Goal: Transaction & Acquisition: Subscribe to service/newsletter

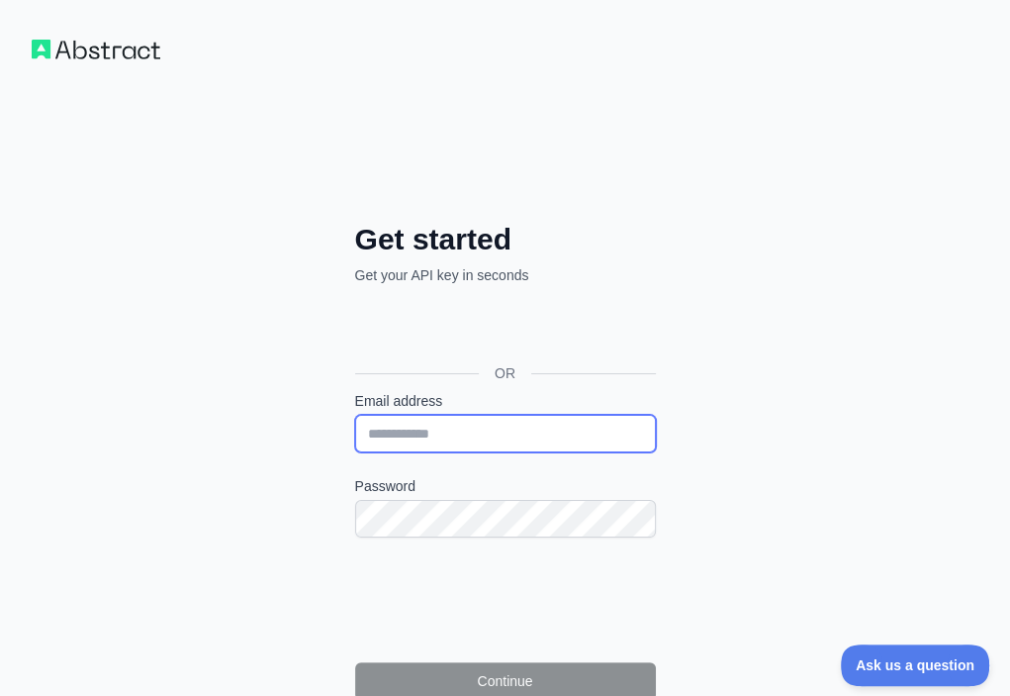
click at [355, 415] on input "Email address" at bounding box center [505, 434] width 301 height 38
paste input "**********"
type input "**********"
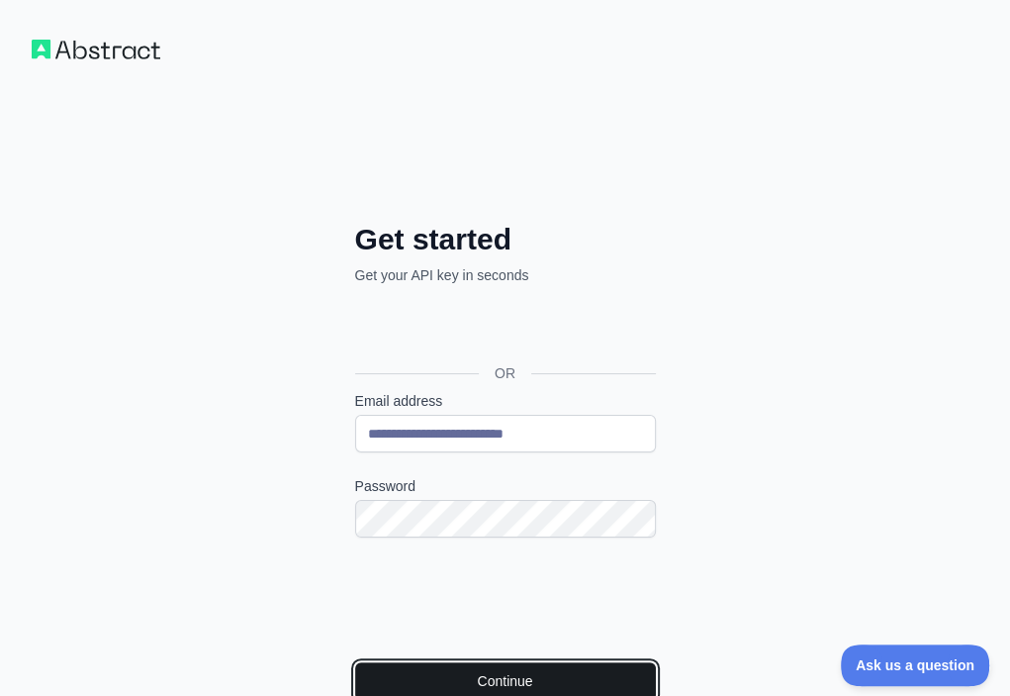
click at [355, 662] on button "Continue" at bounding box center [505, 681] width 301 height 38
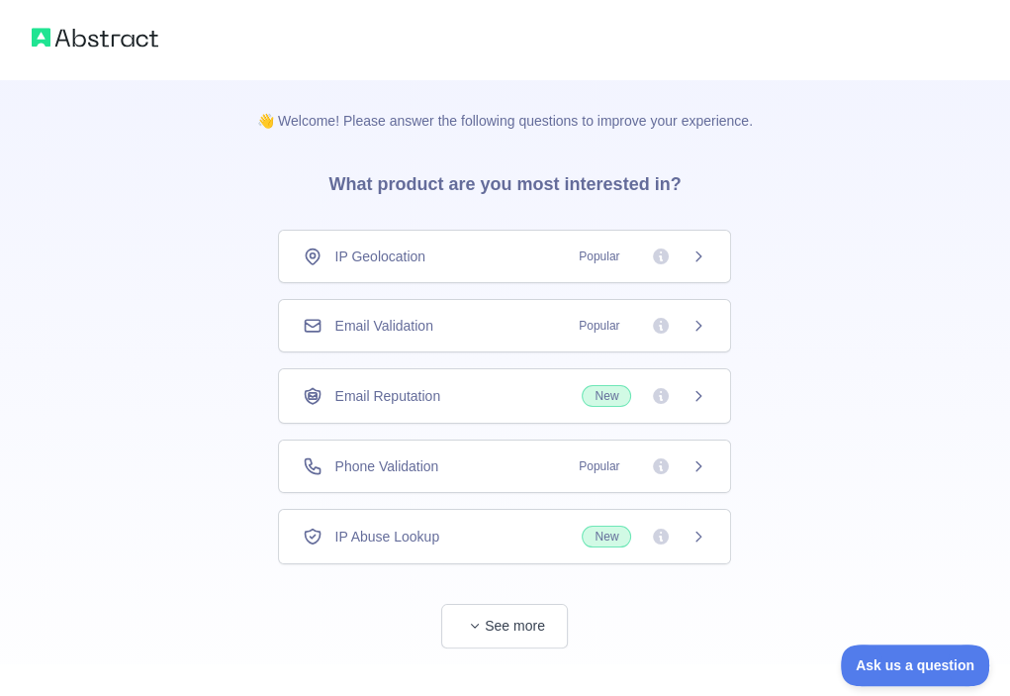
click at [513, 336] on div "Email Validation Popular" at bounding box center [504, 325] width 453 height 53
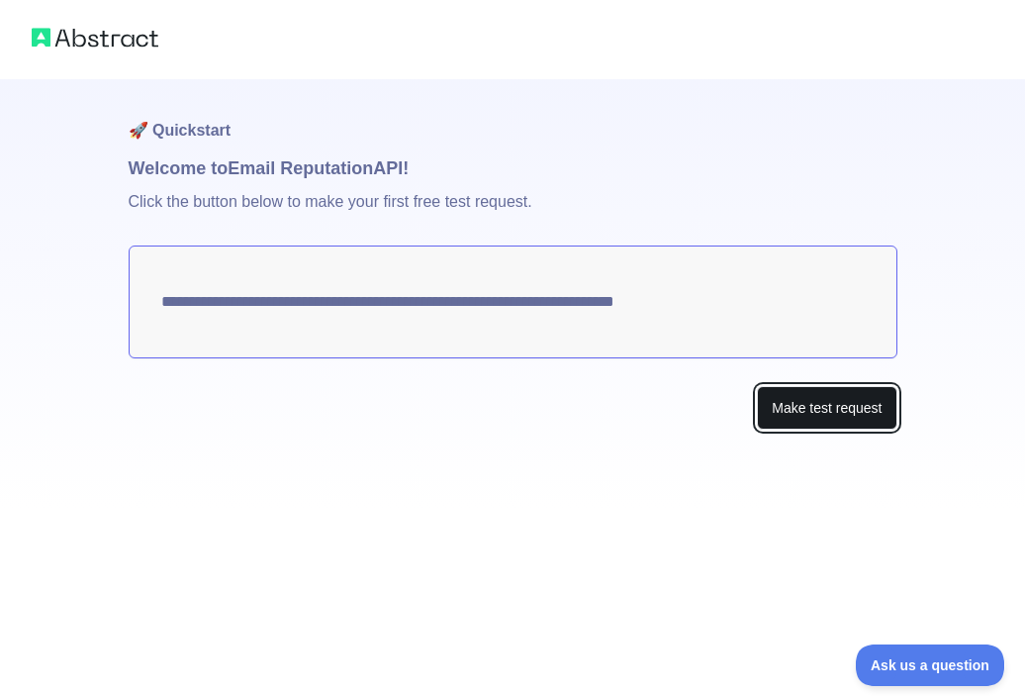
click at [817, 420] on button "Make test request" at bounding box center [827, 408] width 140 height 45
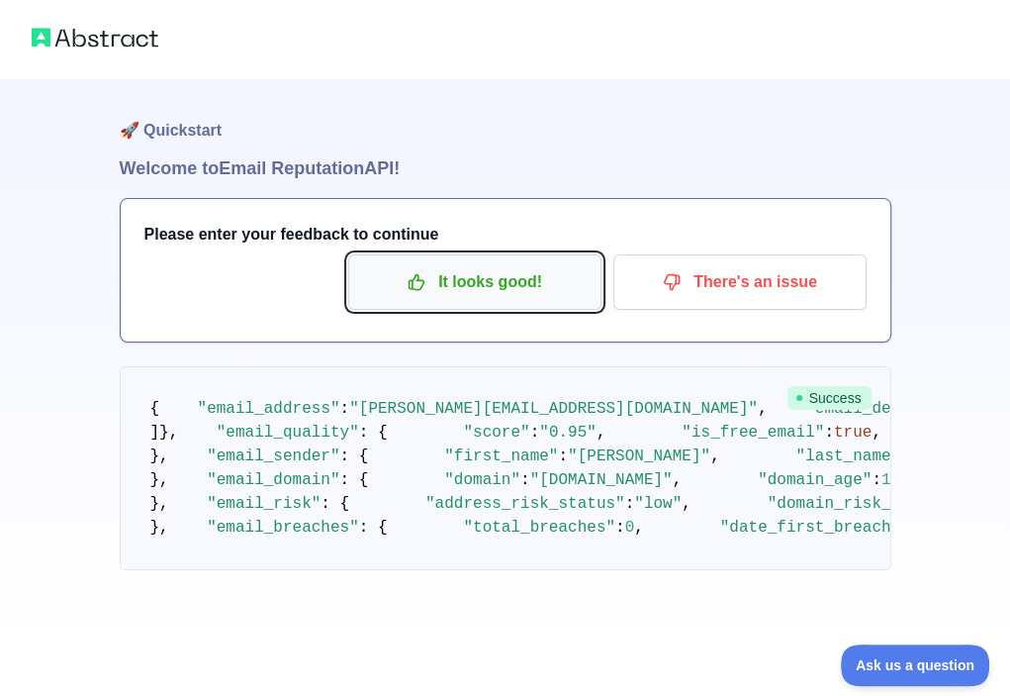
click at [474, 295] on p "It looks good!" at bounding box center [475, 282] width 224 height 34
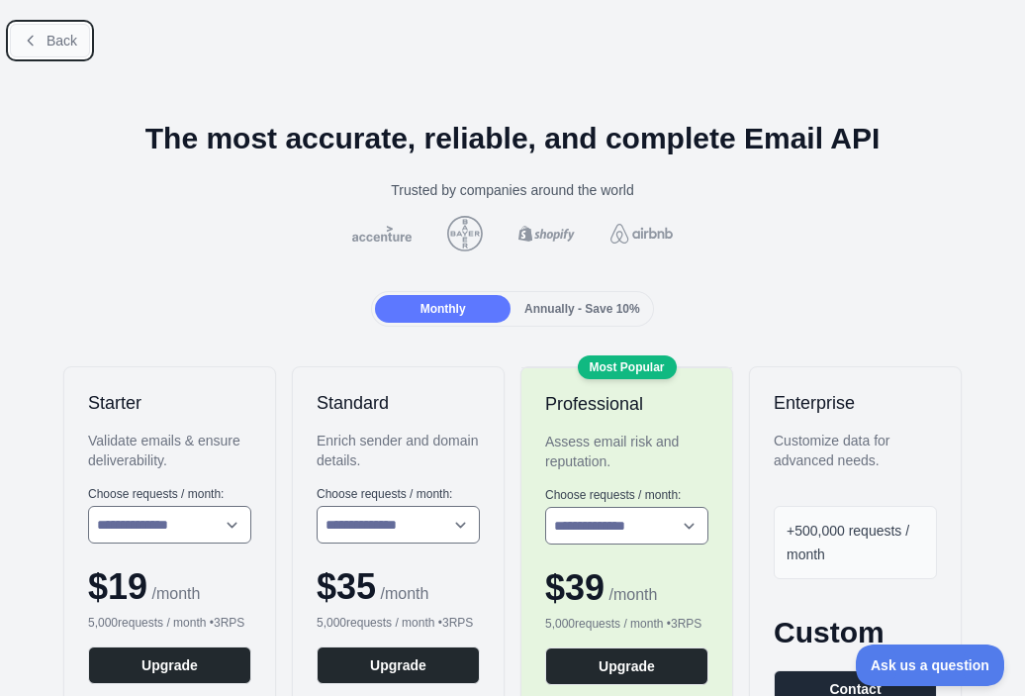
click at [33, 45] on icon at bounding box center [31, 41] width 16 height 16
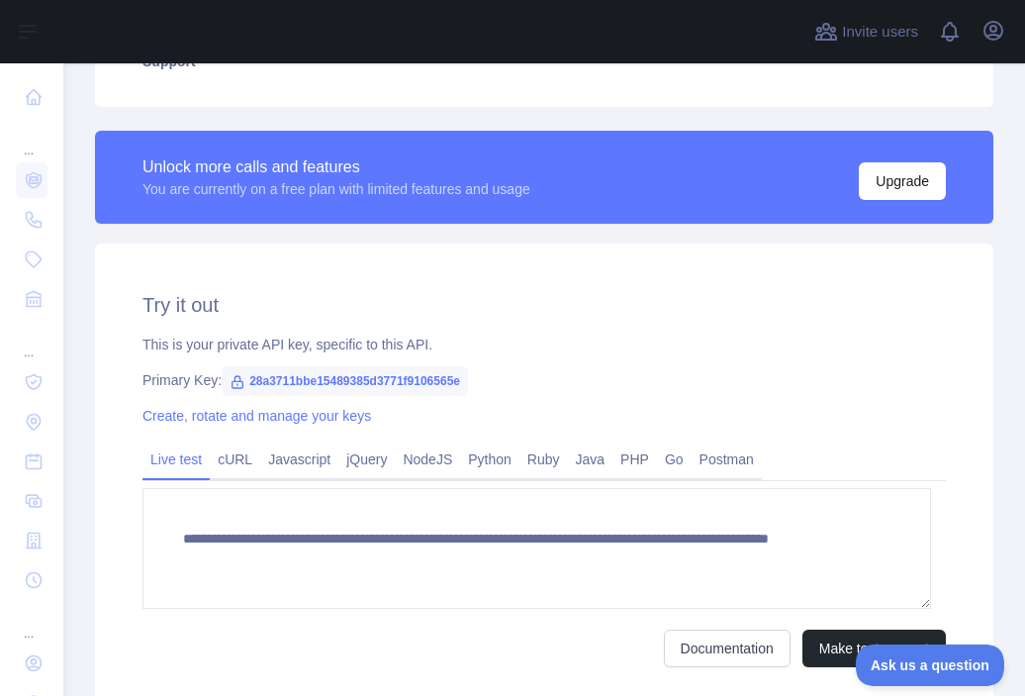
scroll to position [507, 0]
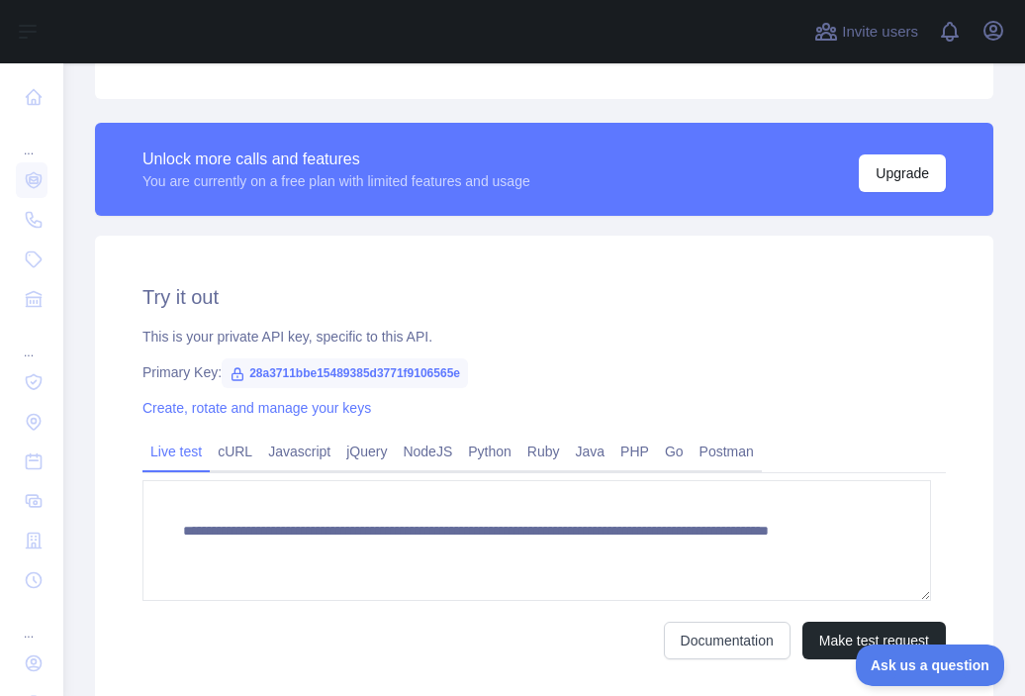
click at [373, 369] on span "28a3711bbe15489385d3771f9106565e" at bounding box center [345, 373] width 246 height 30
copy span "28a3711bbe15489385d3771f9106565e"
